Goal: Task Accomplishment & Management: Manage account settings

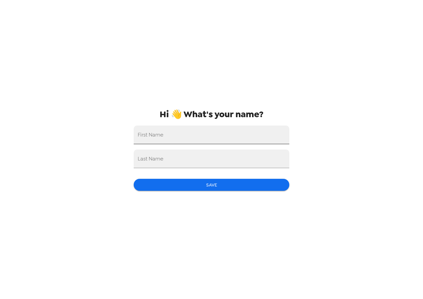
click at [190, 139] on input "First Name" at bounding box center [212, 134] width 156 height 19
type input "Ava"
type input "[PERSON_NAME]"
click at [203, 184] on button "Save" at bounding box center [212, 185] width 156 height 12
